Goal: Browse casually: Explore the website without a specific task or goal

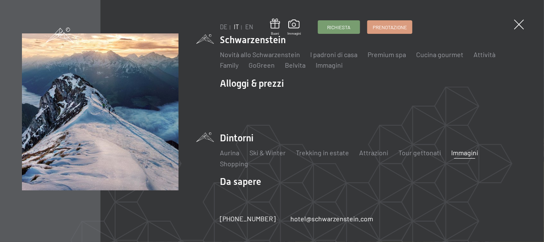
click at [468, 154] on link "Immagini" at bounding box center [464, 152] width 27 height 8
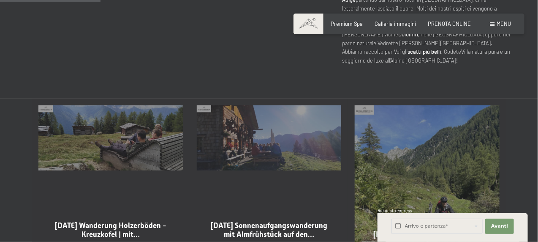
scroll to position [422, 0]
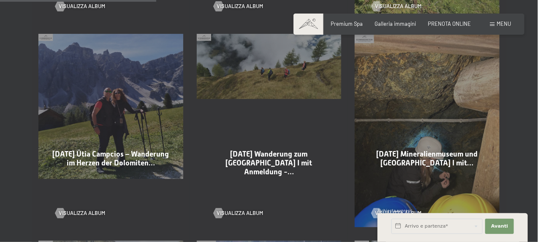
scroll to position [676, 0]
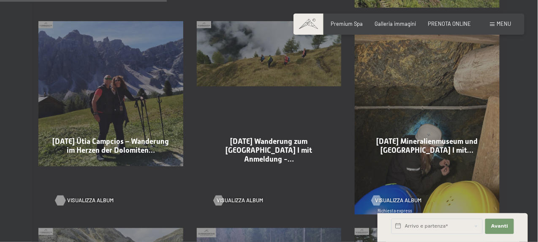
click at [98, 196] on span "Visualizza album" at bounding box center [90, 200] width 46 height 8
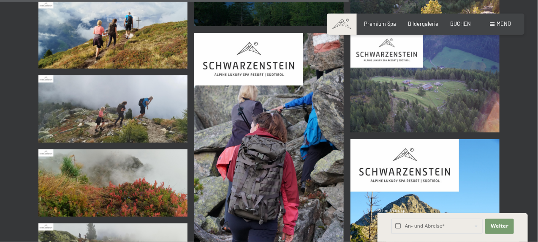
scroll to position [2027, 0]
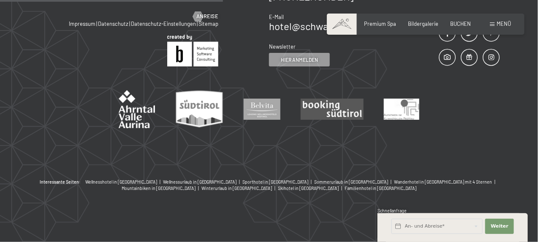
scroll to position [1816, 0]
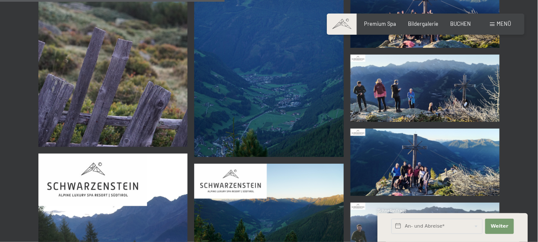
click at [387, 93] on img at bounding box center [424, 87] width 149 height 67
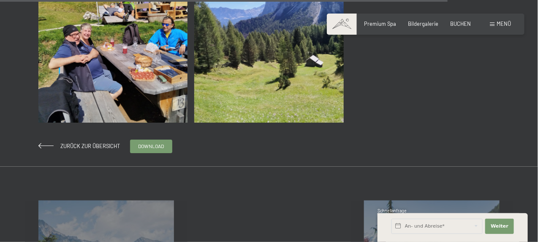
scroll to position [2111, 0]
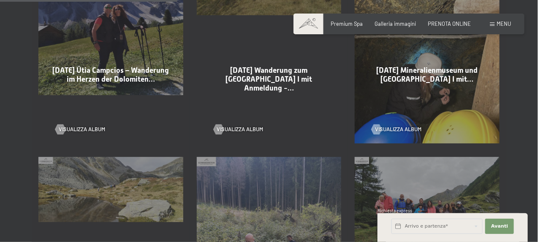
scroll to position [760, 0]
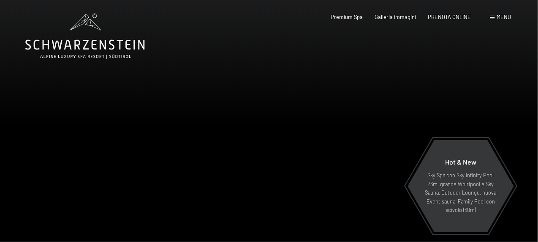
drag, startPoint x: 190, startPoint y: 1, endPoint x: 359, endPoint y: 57, distance: 177.8
click at [359, 57] on div at bounding box center [403, 137] width 269 height 274
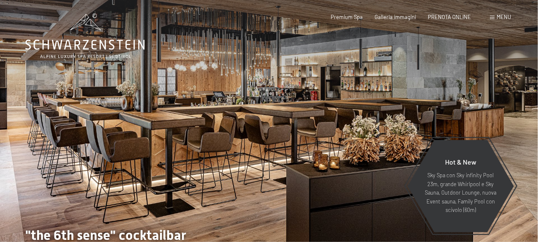
click at [0, 102] on div at bounding box center [134, 137] width 269 height 274
